Goal: Book appointment/travel/reservation

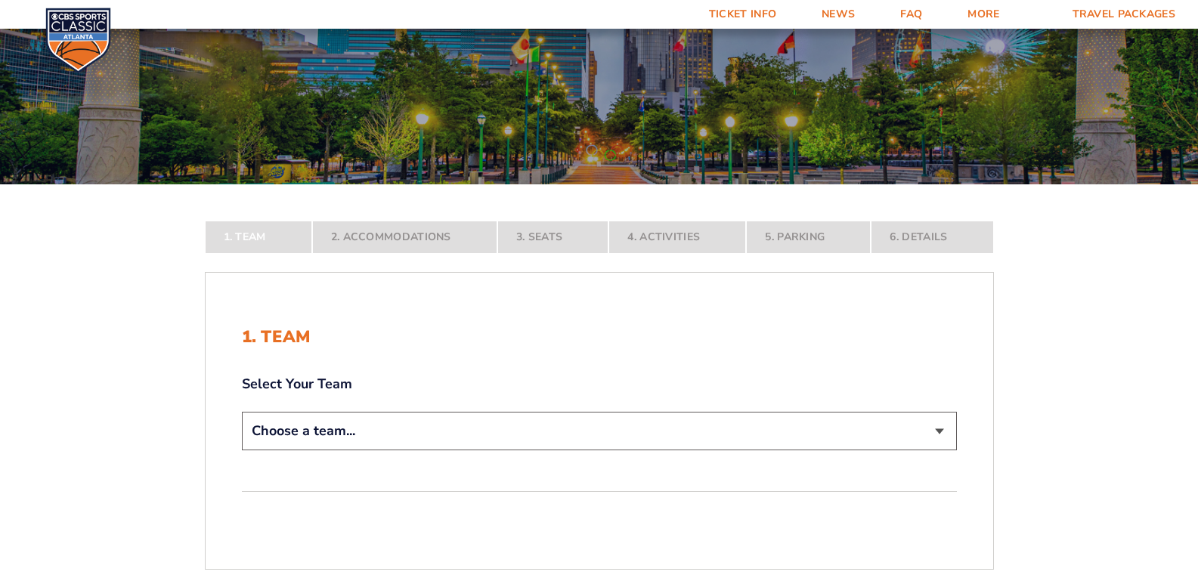
scroll to position [151, 0]
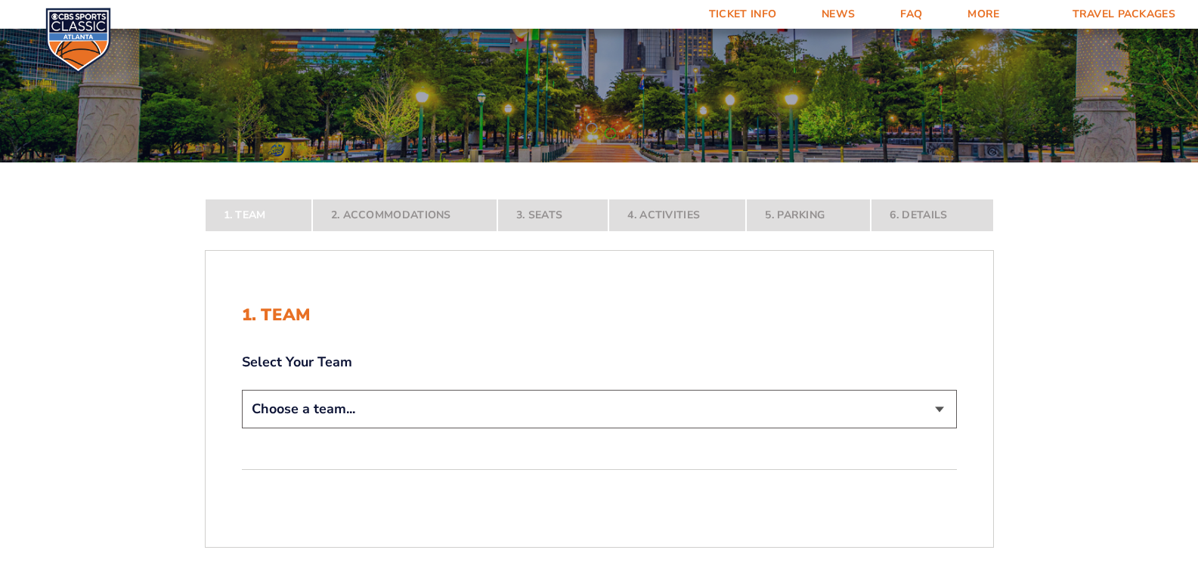
click at [515, 412] on select "Choose a team... [US_STATE] Wildcats [US_STATE] State Buckeyes [US_STATE] Tar H…" at bounding box center [599, 409] width 715 height 39
select select "20108"
click at [242, 429] on select "Choose a team... [US_STATE] Wildcats [US_STATE] State Buckeyes [US_STATE] Tar H…" at bounding box center [599, 409] width 715 height 39
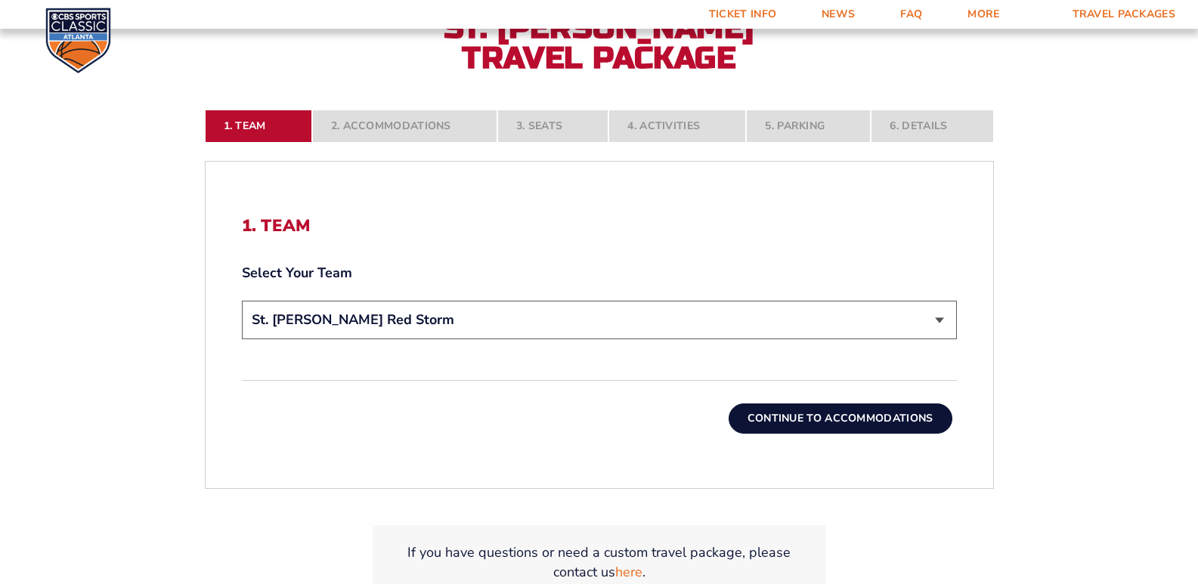
scroll to position [378, 0]
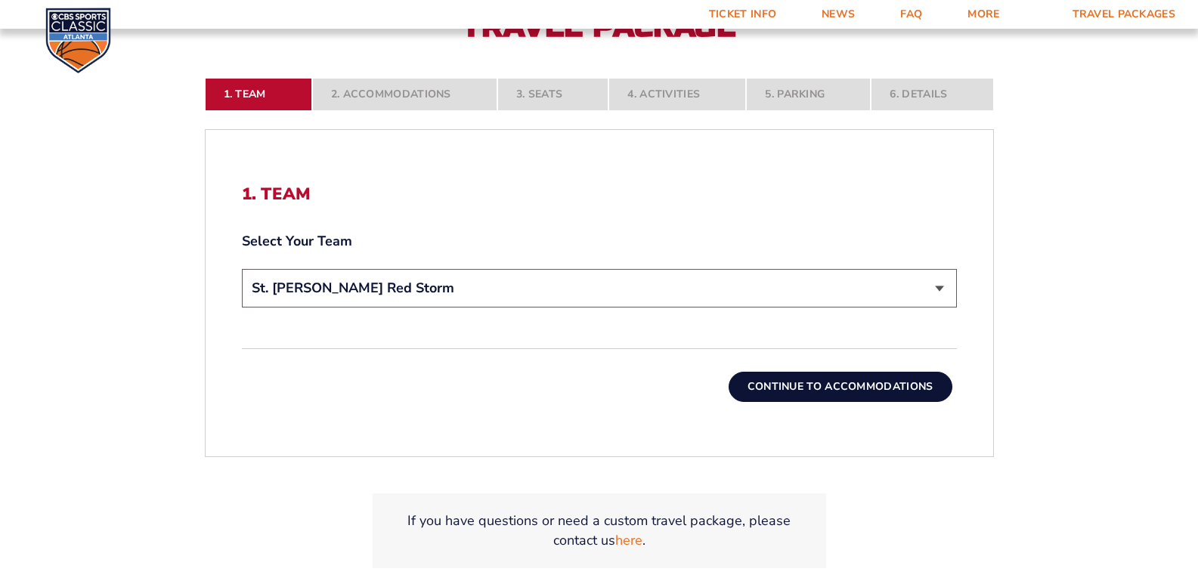
click at [758, 387] on button "Continue To Accommodations" at bounding box center [841, 387] width 224 height 30
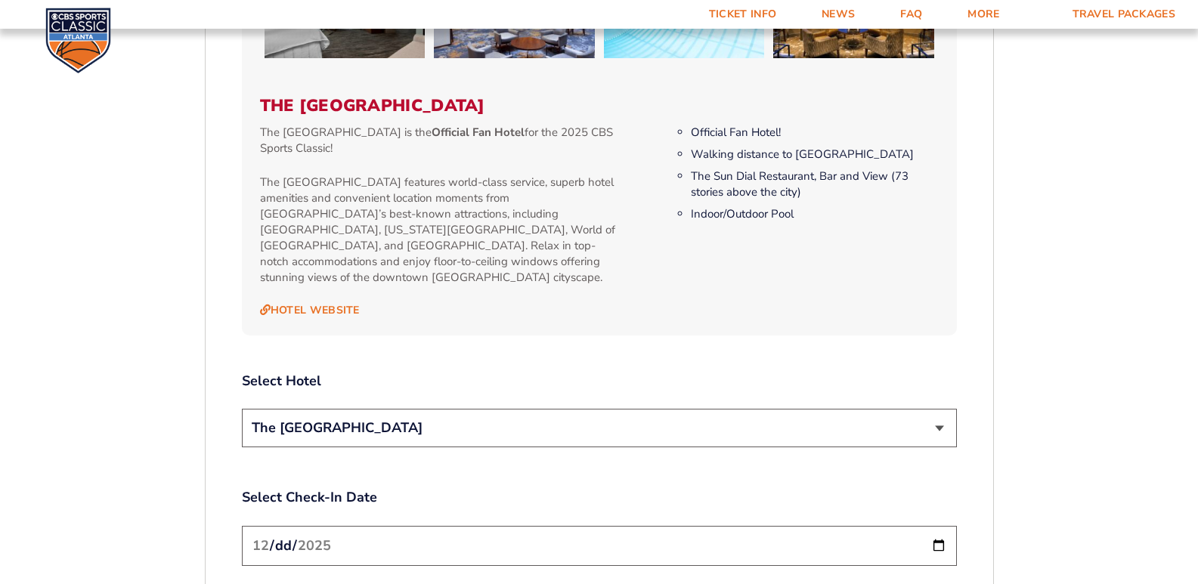
scroll to position [1561, 0]
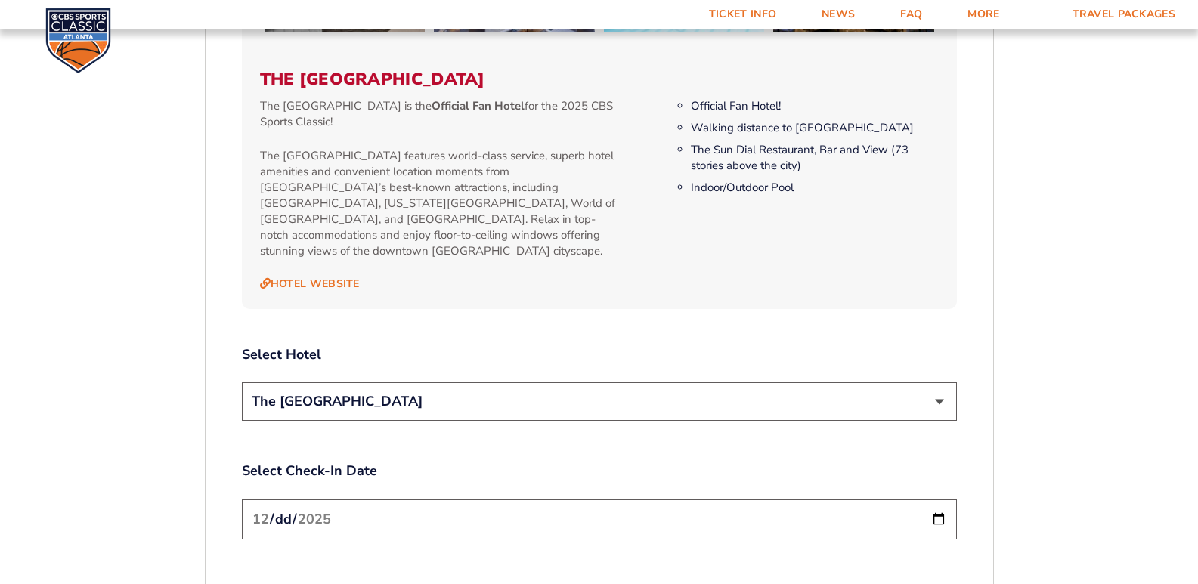
click at [257, 382] on select "The [GEOGRAPHIC_DATA]" at bounding box center [599, 401] width 715 height 39
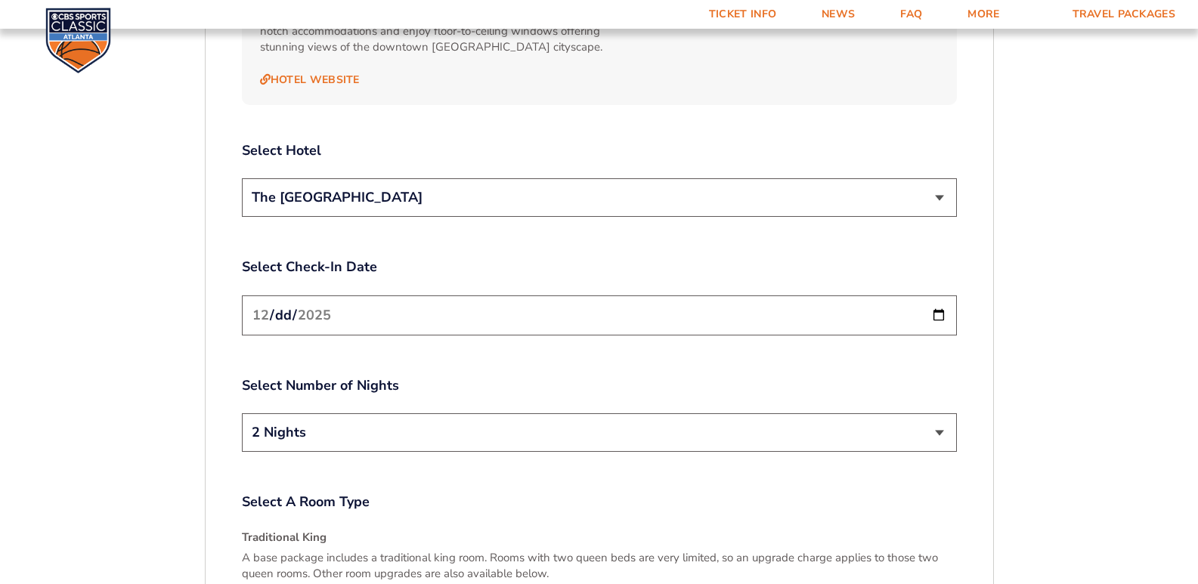
scroll to position [1787, 0]
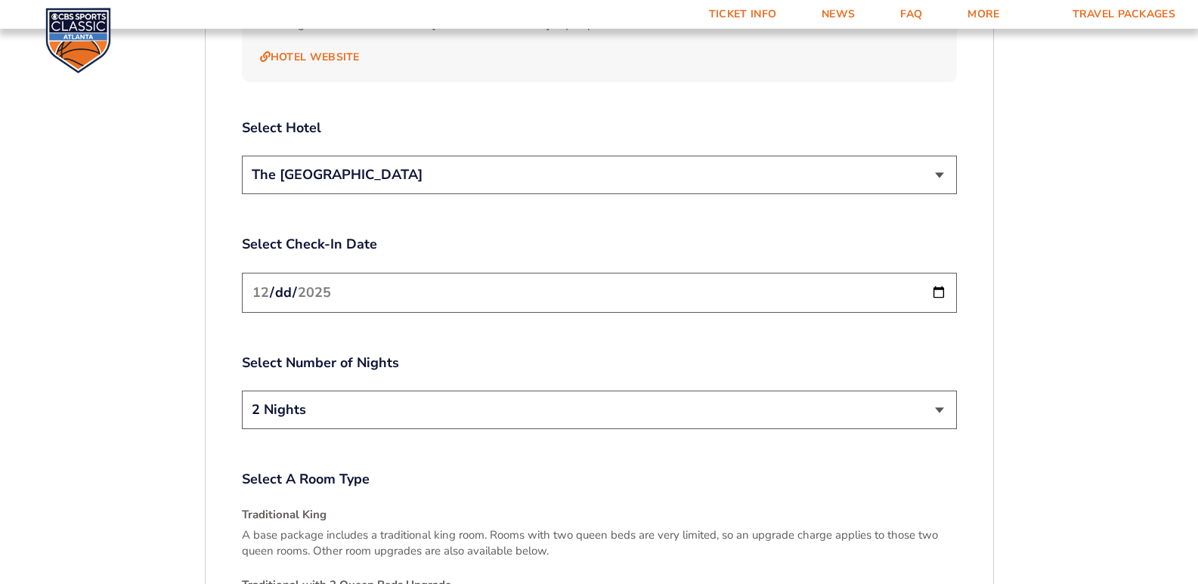
click at [914, 404] on select "2 Nights 3 Nights" at bounding box center [599, 410] width 715 height 39
click at [936, 278] on input "[DATE]" at bounding box center [599, 293] width 715 height 40
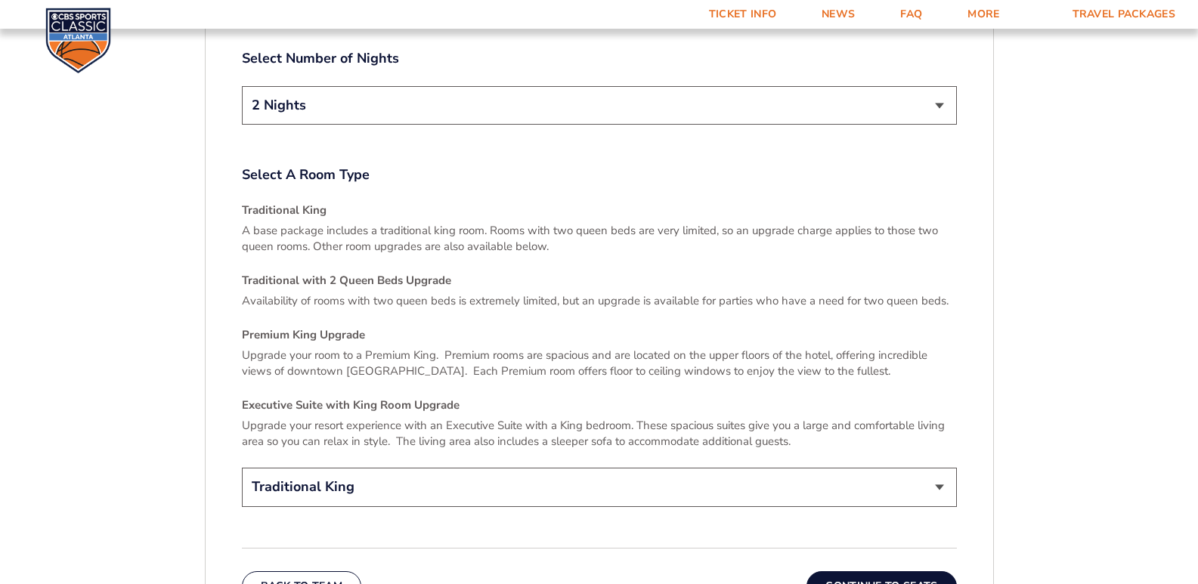
scroll to position [2165, 0]
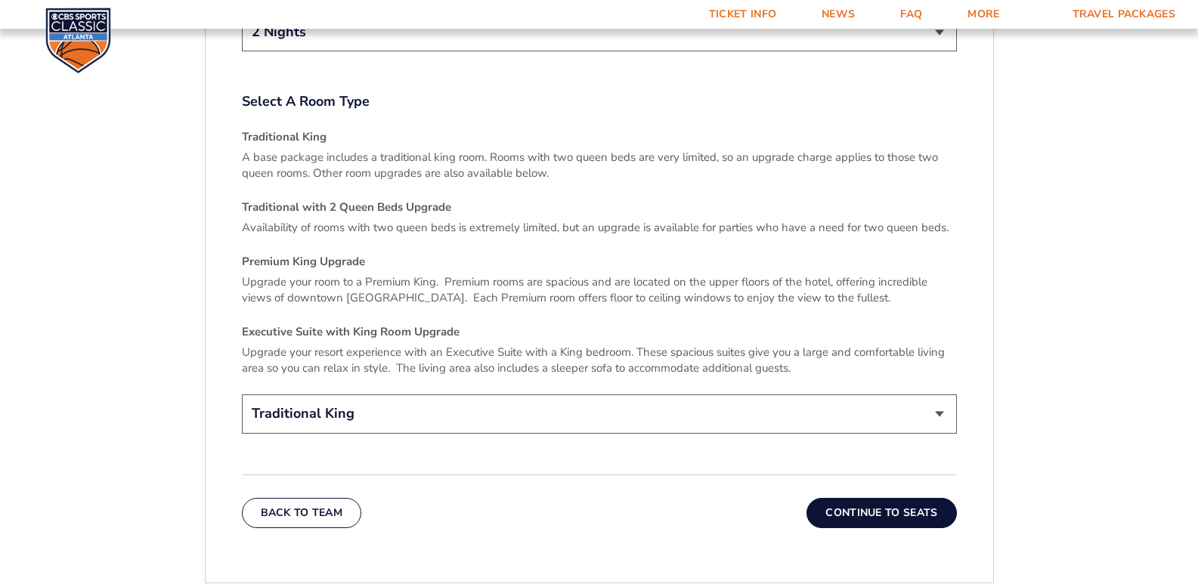
click at [430, 395] on select "Traditional King Traditional with 2 Queen Beds Upgrade (+$45 per night) Premium…" at bounding box center [599, 414] width 715 height 39
select select "Traditional with 2 Queen Beds Upgrade"
click at [242, 395] on select "Traditional King Traditional with 2 Queen Beds Upgrade (+$45 per night) Premium…" at bounding box center [599, 414] width 715 height 39
click at [915, 498] on button "Continue To Seats" at bounding box center [881, 513] width 150 height 30
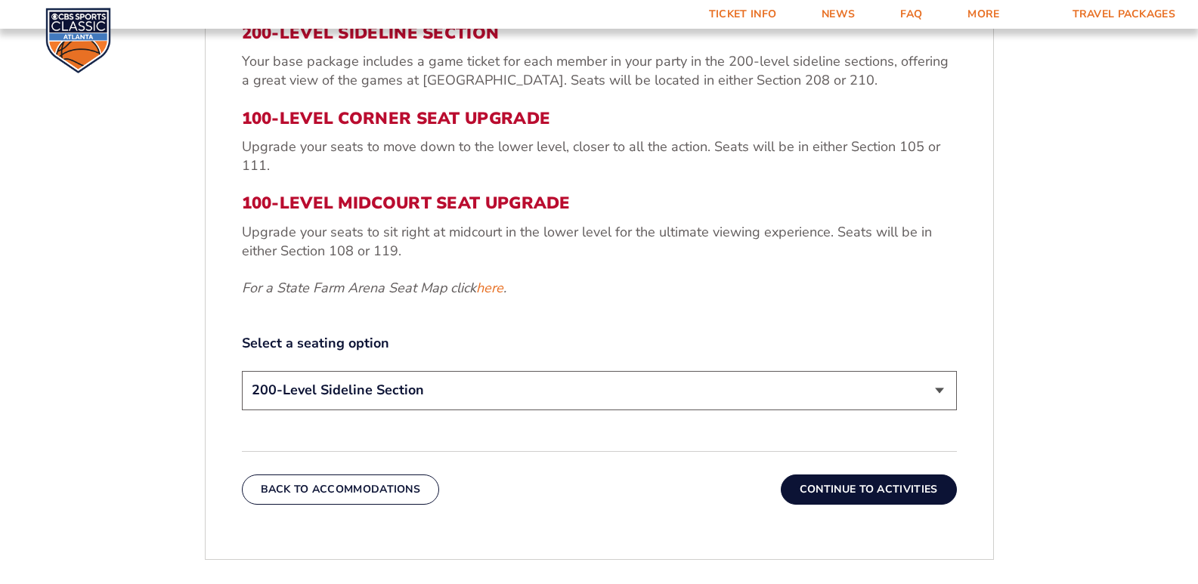
scroll to position [578, 0]
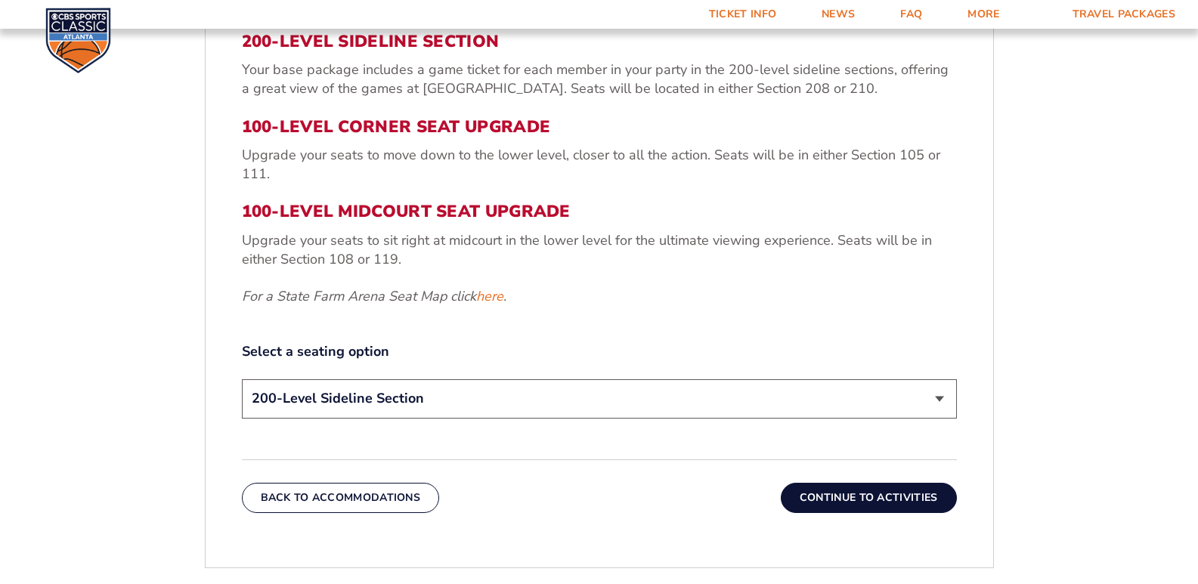
click at [603, 410] on select "200-Level Sideline Section 100-Level Corner Seat Upgrade (+$120 per person) 100…" at bounding box center [599, 398] width 715 height 39
select select "100-Level Corner Seat Upgrade"
click at [242, 379] on select "200-Level Sideline Section 100-Level Corner Seat Upgrade (+$120 per person) 100…" at bounding box center [599, 398] width 715 height 39
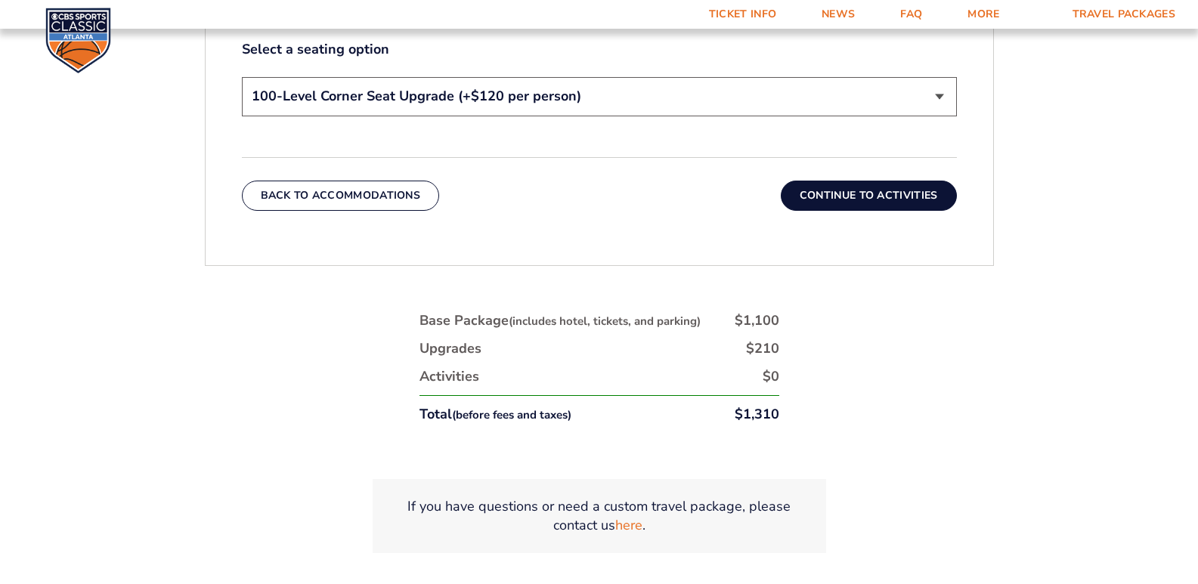
click at [860, 181] on button "Continue To Activities" at bounding box center [869, 196] width 176 height 30
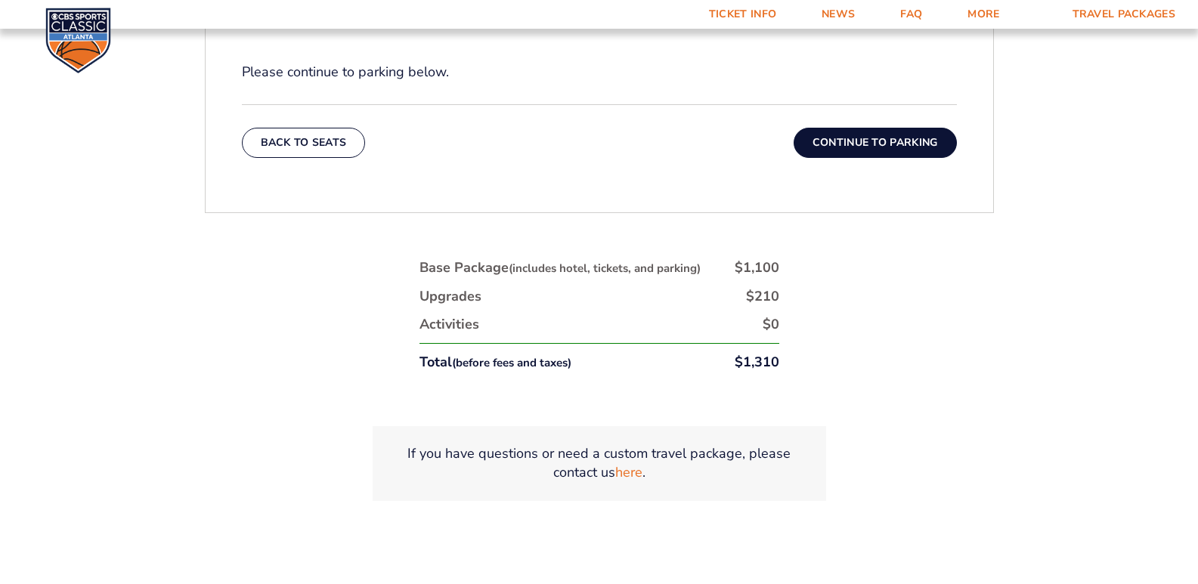
scroll to position [503, 0]
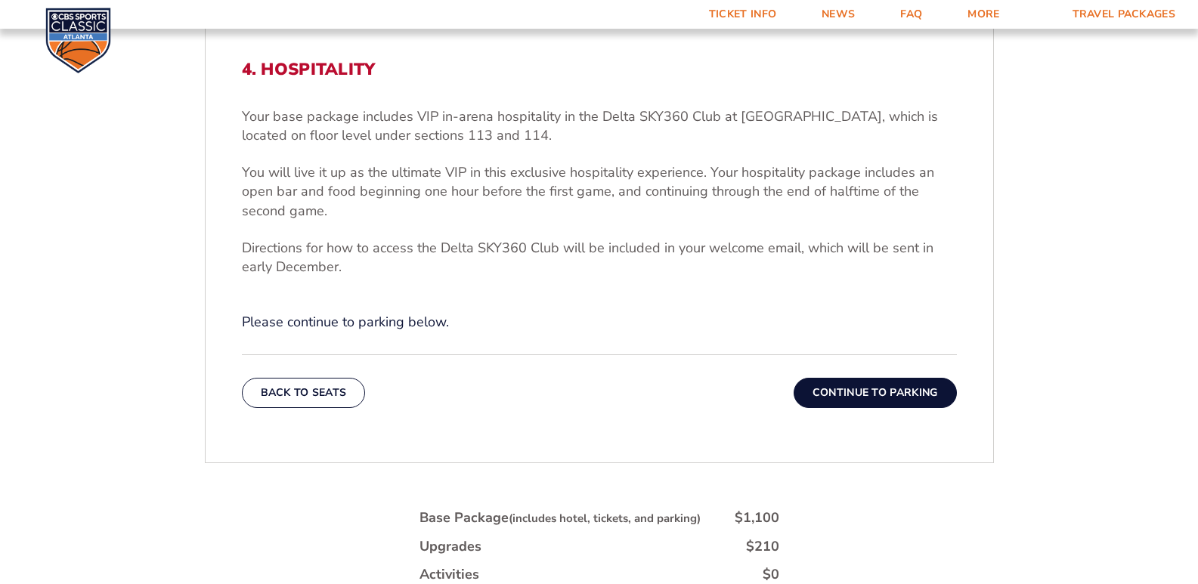
click at [823, 383] on button "Continue To Parking" at bounding box center [875, 393] width 163 height 30
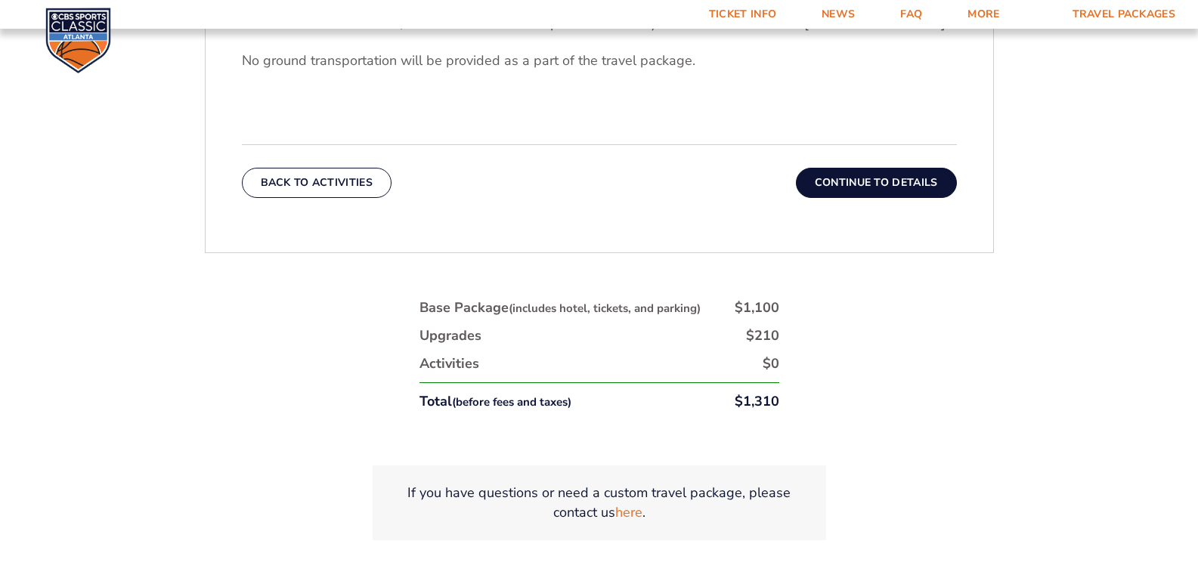
scroll to position [427, 0]
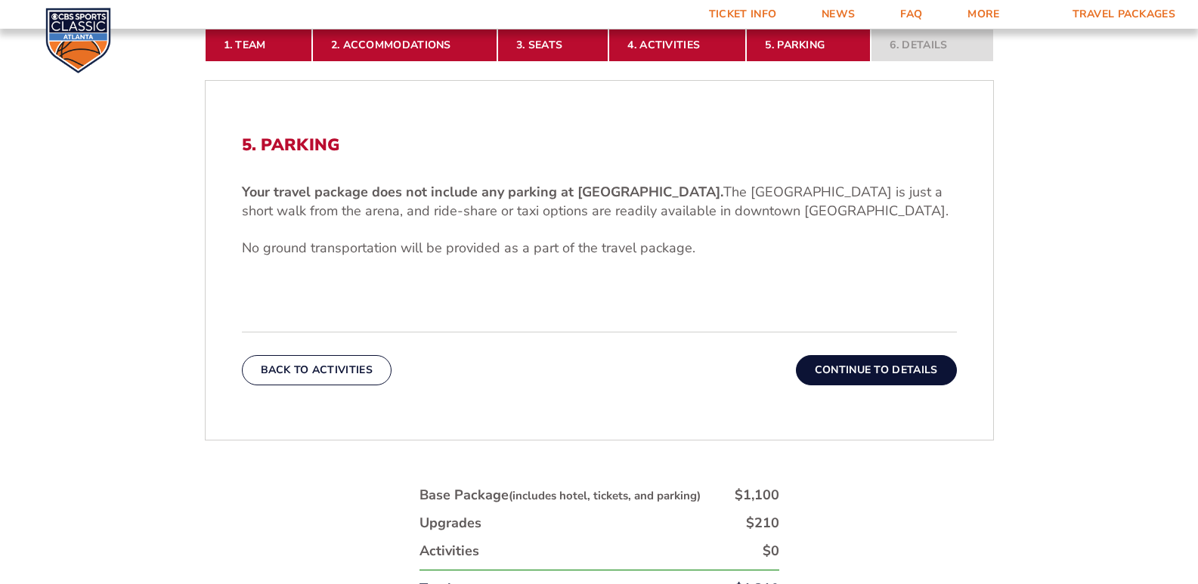
click at [831, 381] on button "Continue To Details" at bounding box center [876, 370] width 161 height 30
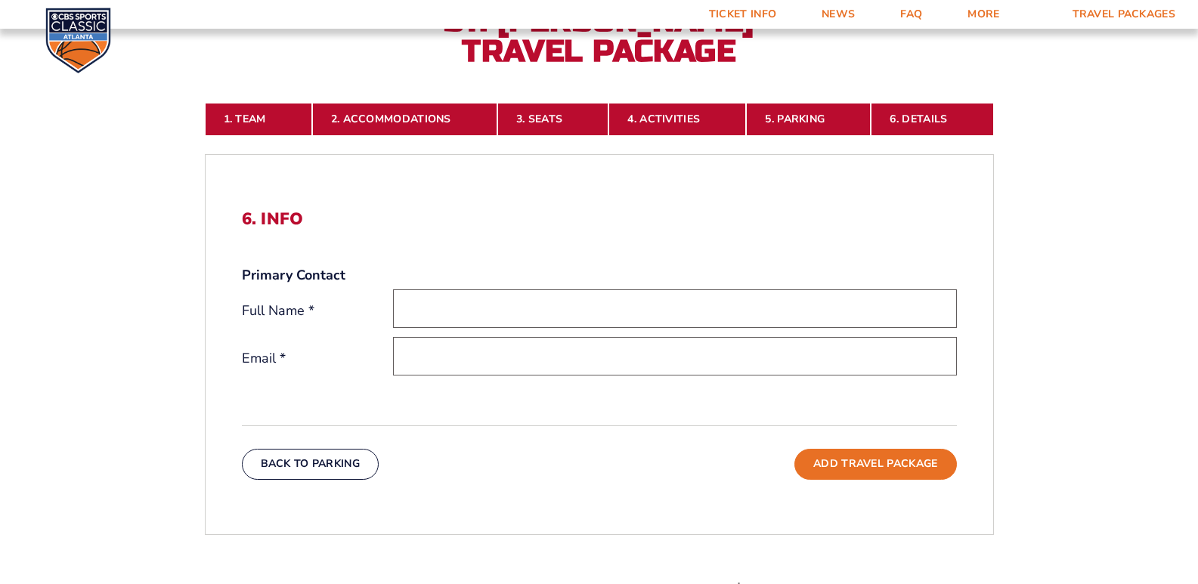
scroll to position [351, 0]
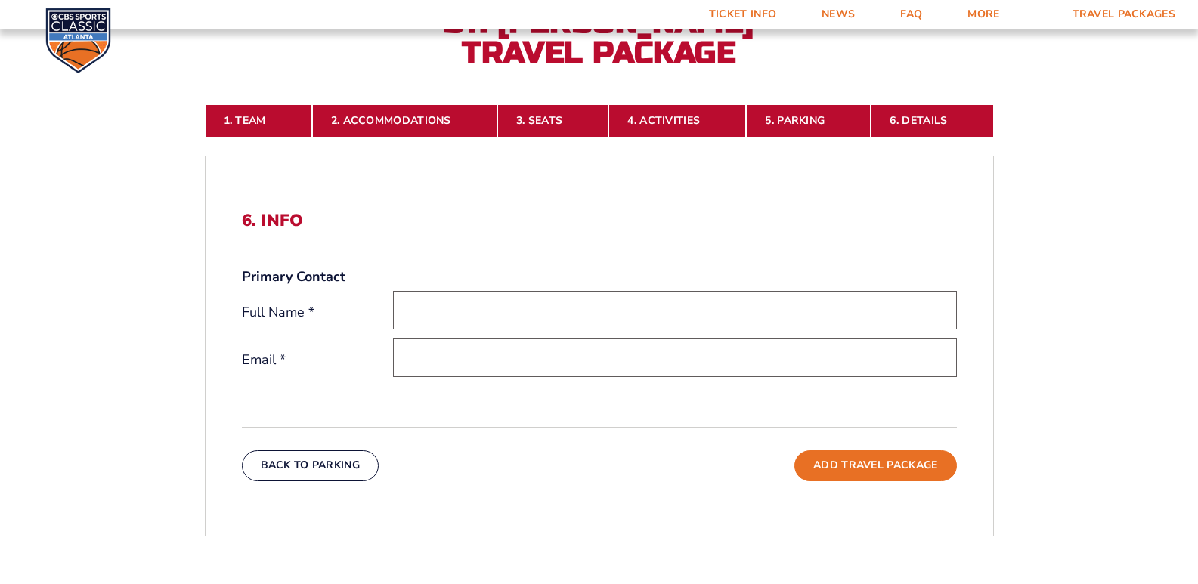
click at [826, 316] on input "text" at bounding box center [675, 310] width 564 height 39
type input "[PERSON_NAME]"
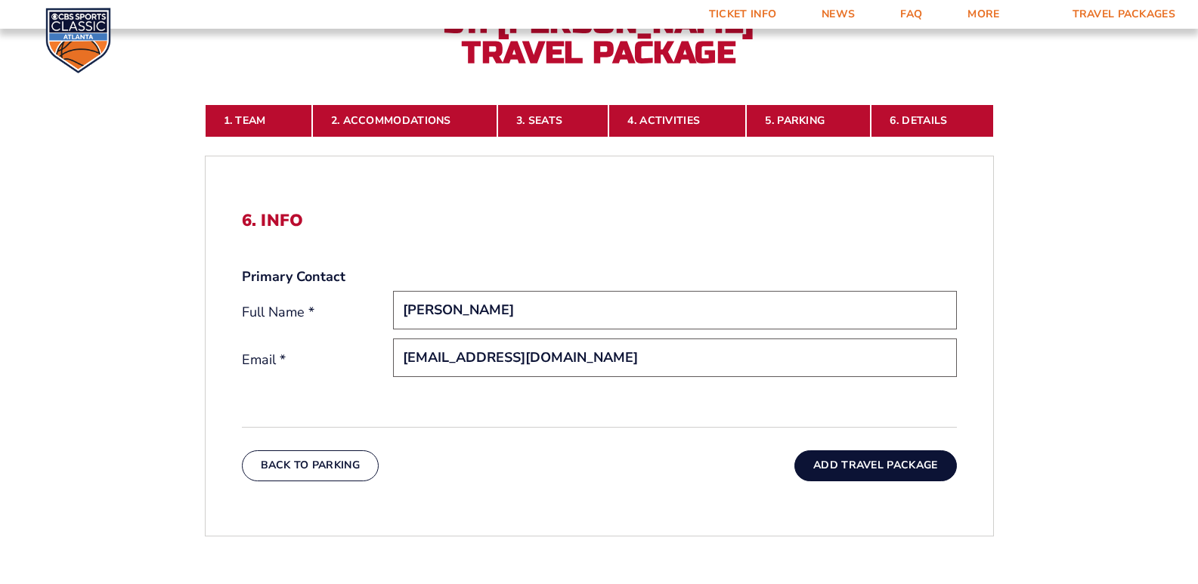
type input "[EMAIL_ADDRESS][DOMAIN_NAME]"
click at [840, 468] on button "Add Travel Package" at bounding box center [875, 465] width 162 height 30
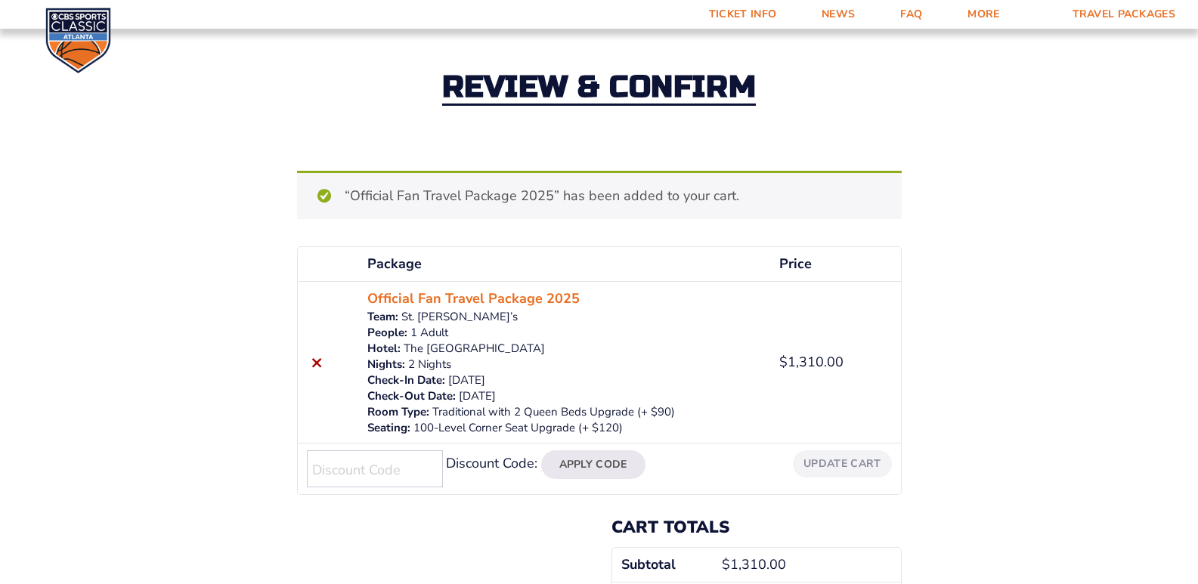
scroll to position [227, 0]
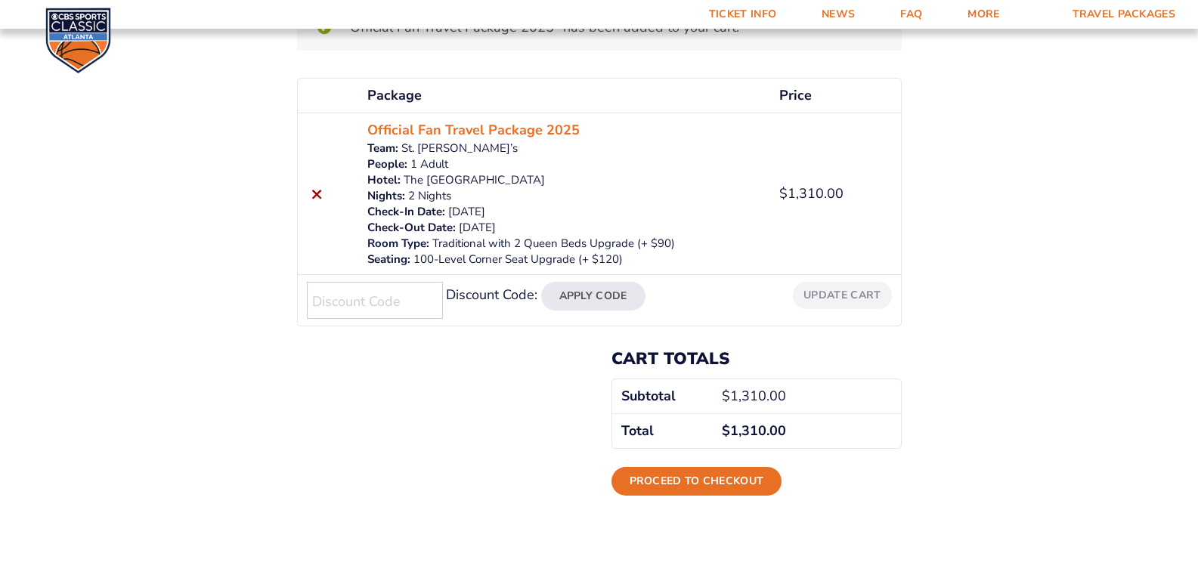
click at [1078, 285] on div "Review & Confirm “Official Fan Travel Package 2025” has been added to your cart…" at bounding box center [599, 179] width 1198 height 682
click at [733, 475] on link "Proceed to checkout" at bounding box center [696, 481] width 171 height 29
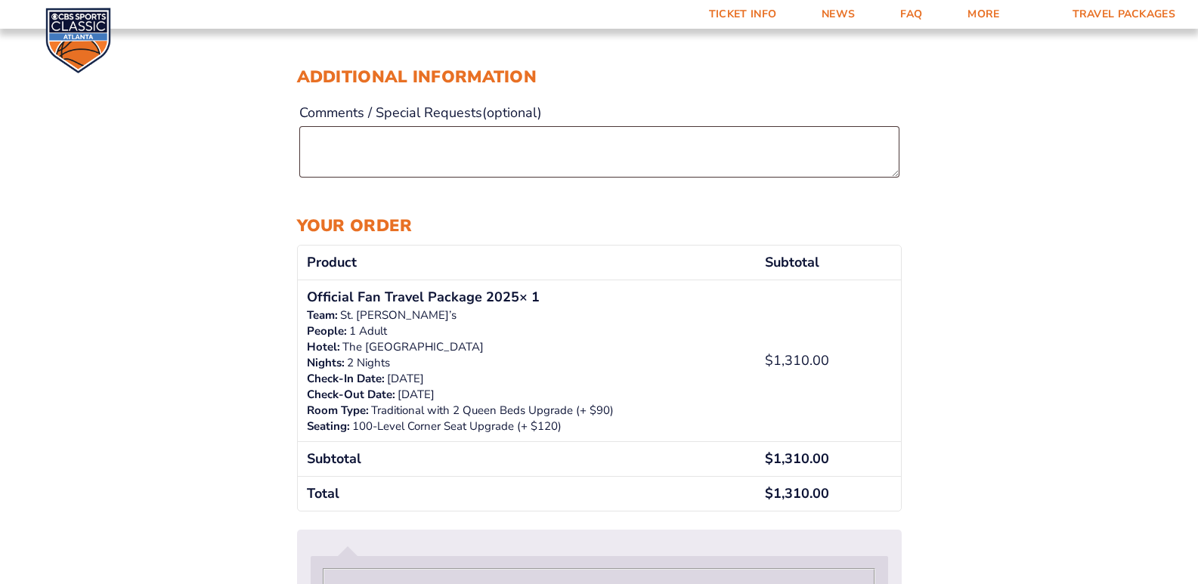
scroll to position [227, 0]
